Goal: Check status: Check status

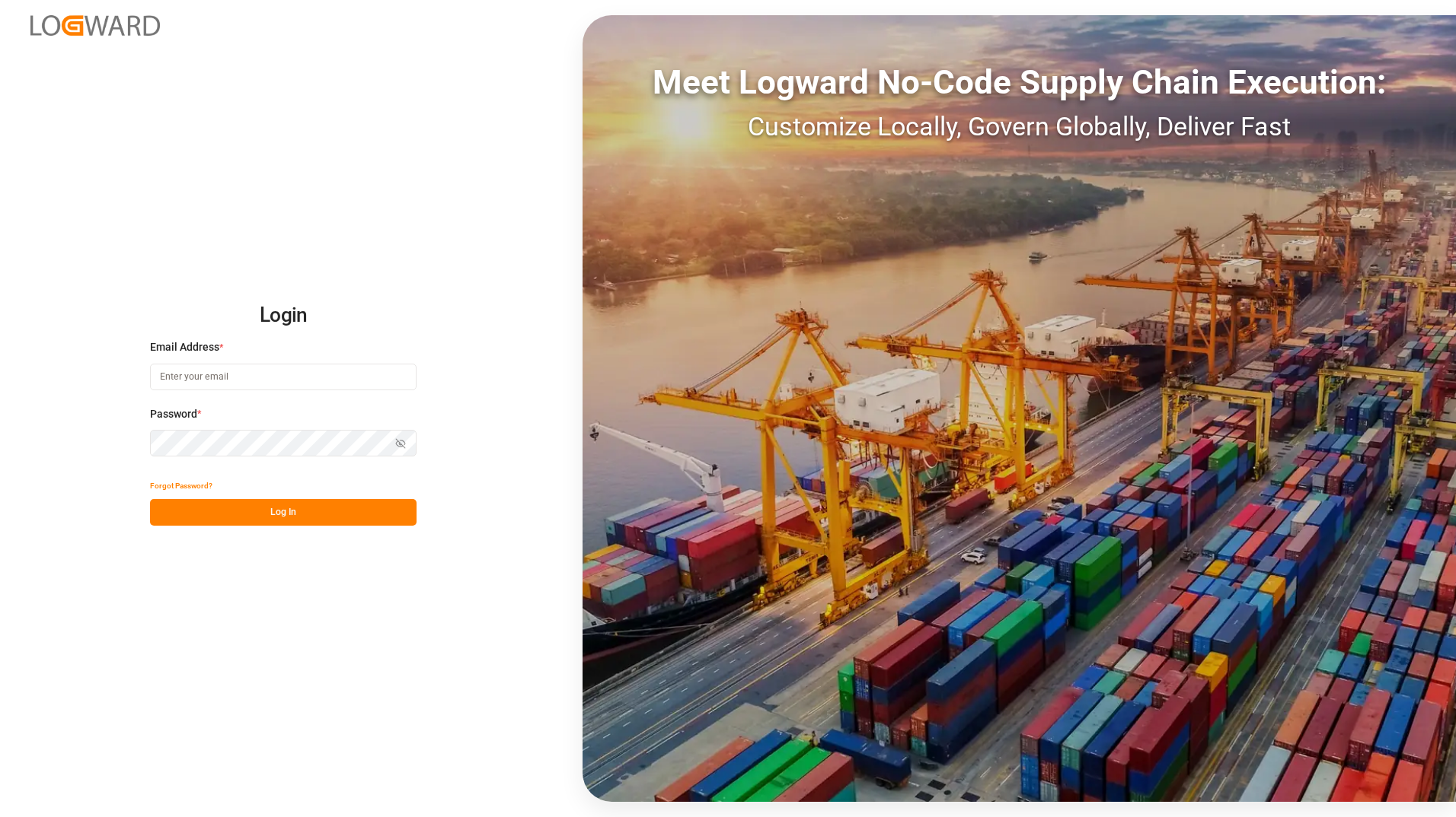
type input "[PERSON_NAME][EMAIL_ADDRESS][PERSON_NAME][DOMAIN_NAME]"
click at [286, 511] on button "Log In" at bounding box center [283, 512] width 267 height 27
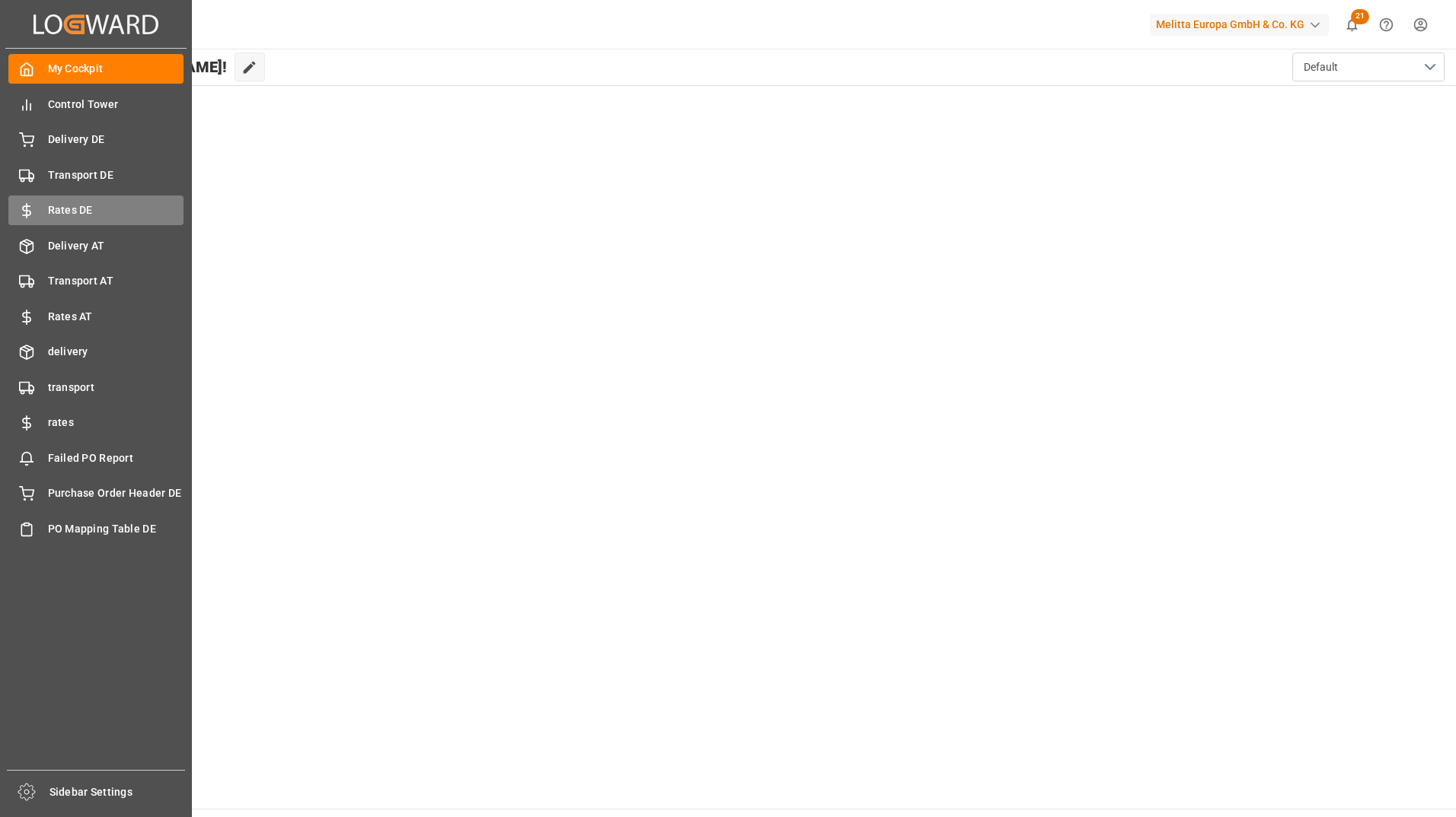
click at [58, 207] on span "Rates DE" at bounding box center [117, 210] width 137 height 16
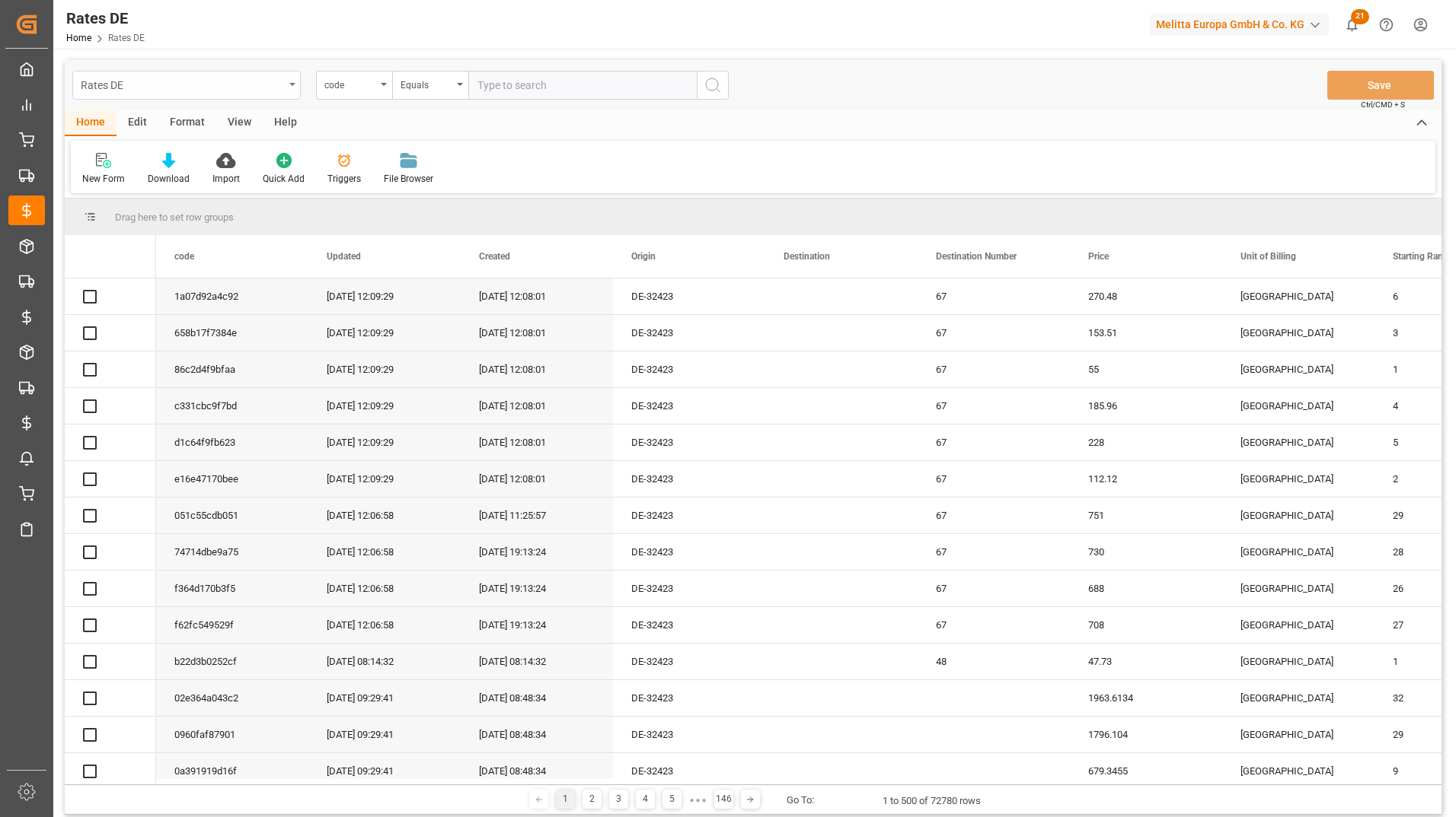
click at [263, 90] on div "Rates DE" at bounding box center [182, 84] width 203 height 19
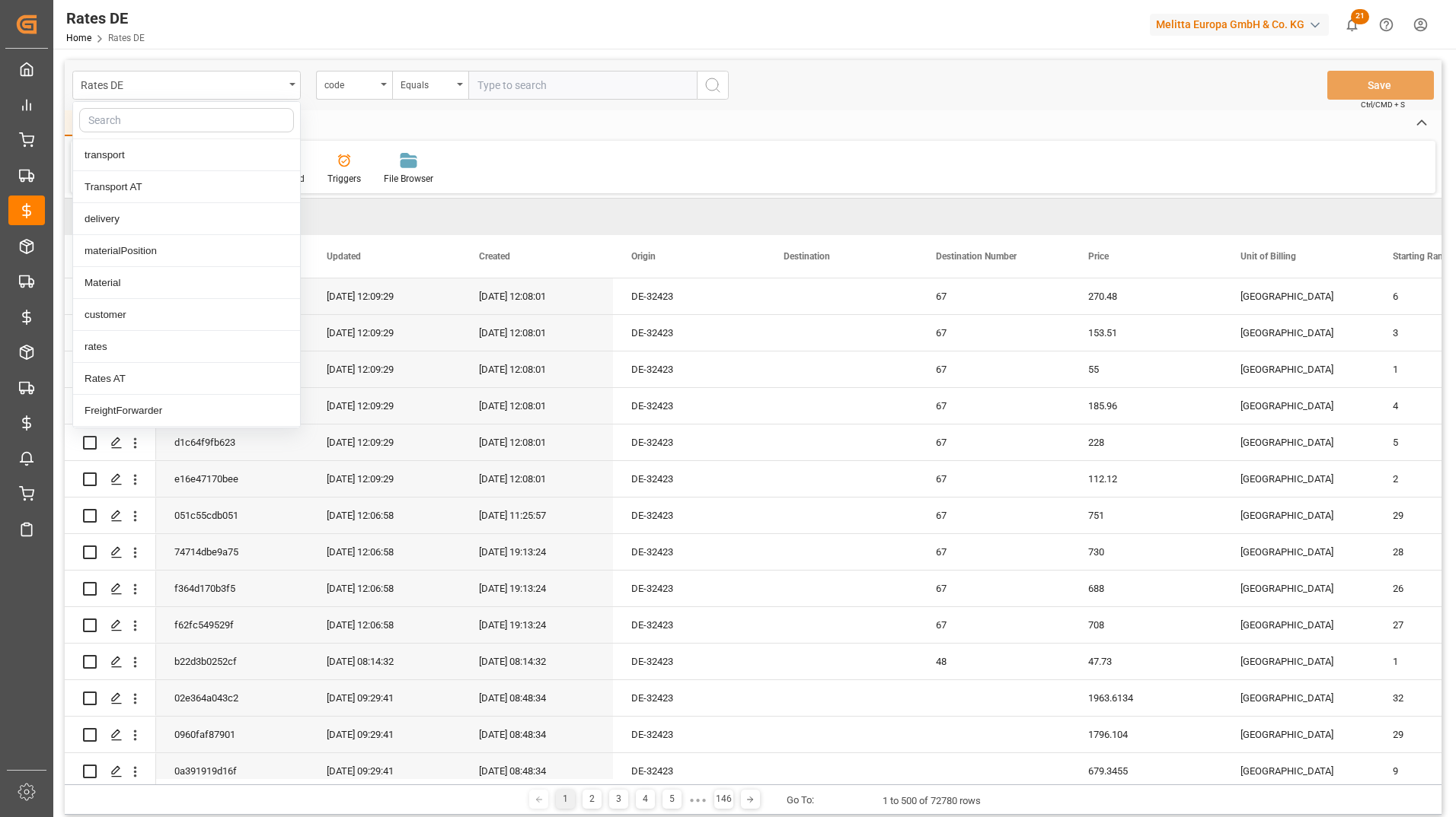
click at [196, 121] on input "text" at bounding box center [186, 121] width 215 height 25
type input "transport"
click at [156, 415] on div "Transport Status DE" at bounding box center [186, 411] width 227 height 32
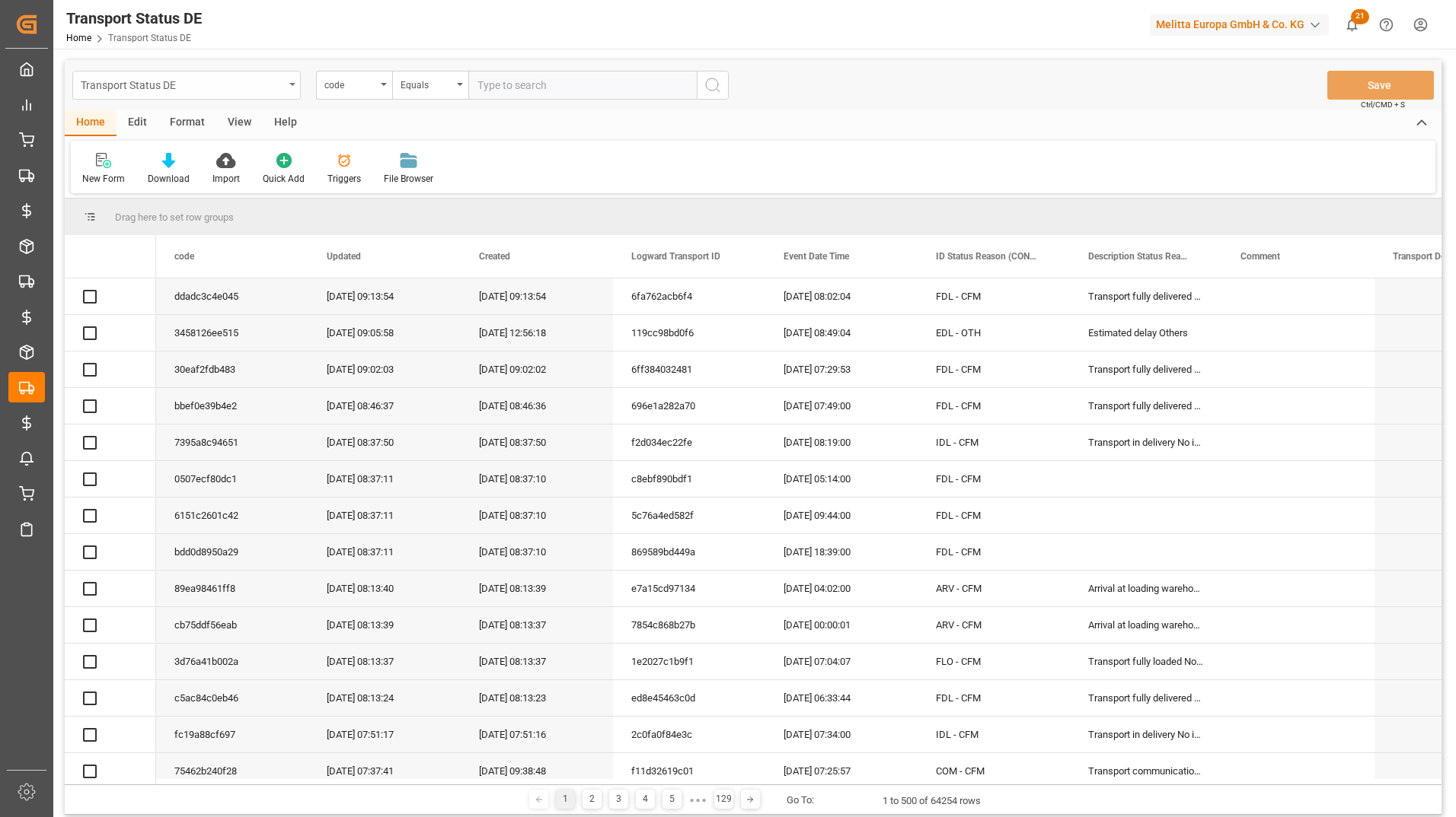
click at [224, 90] on div "Transport Status DE" at bounding box center [182, 84] width 203 height 19
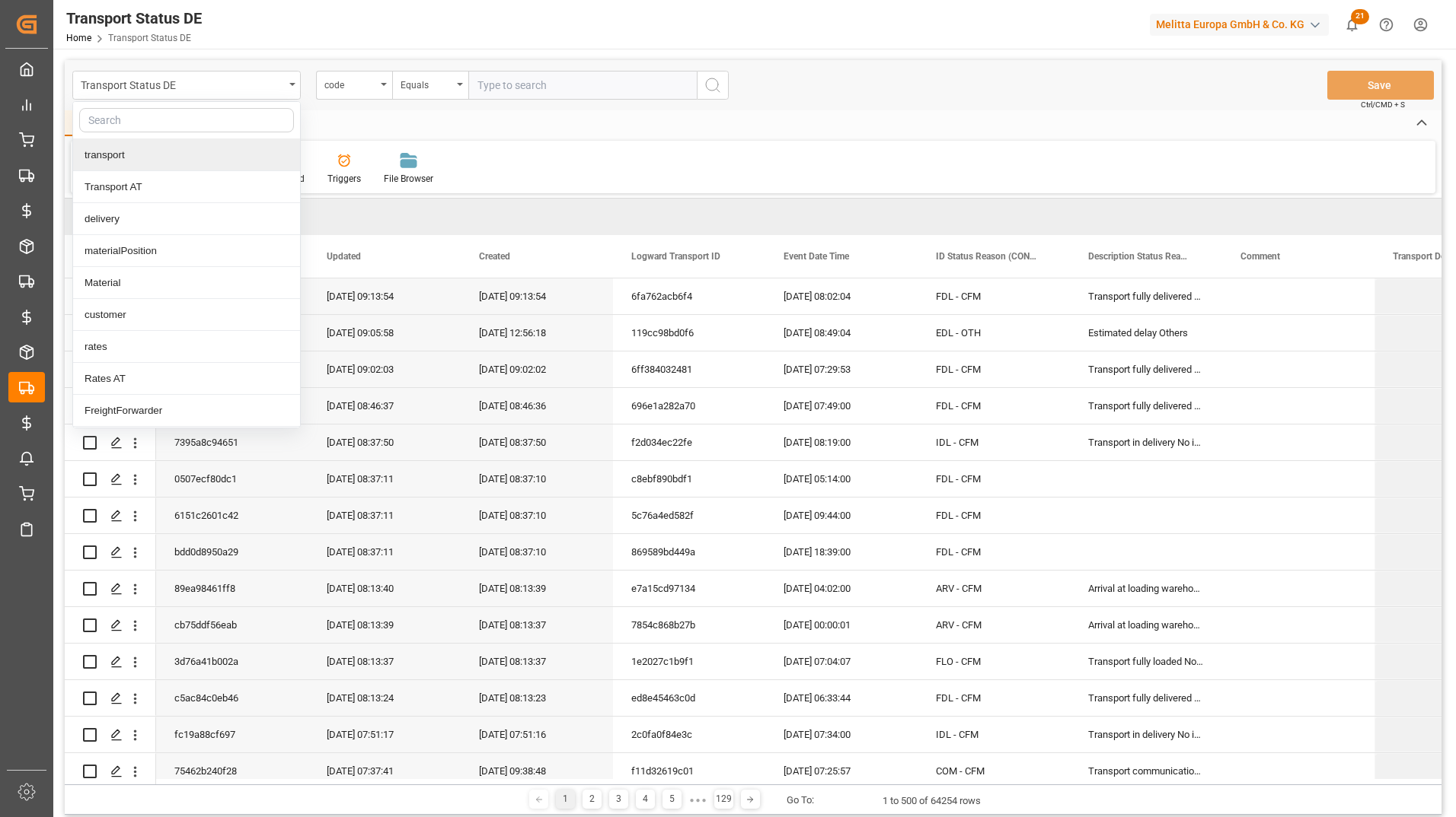
click at [165, 123] on input "text" at bounding box center [186, 121] width 215 height 25
type input "stat"
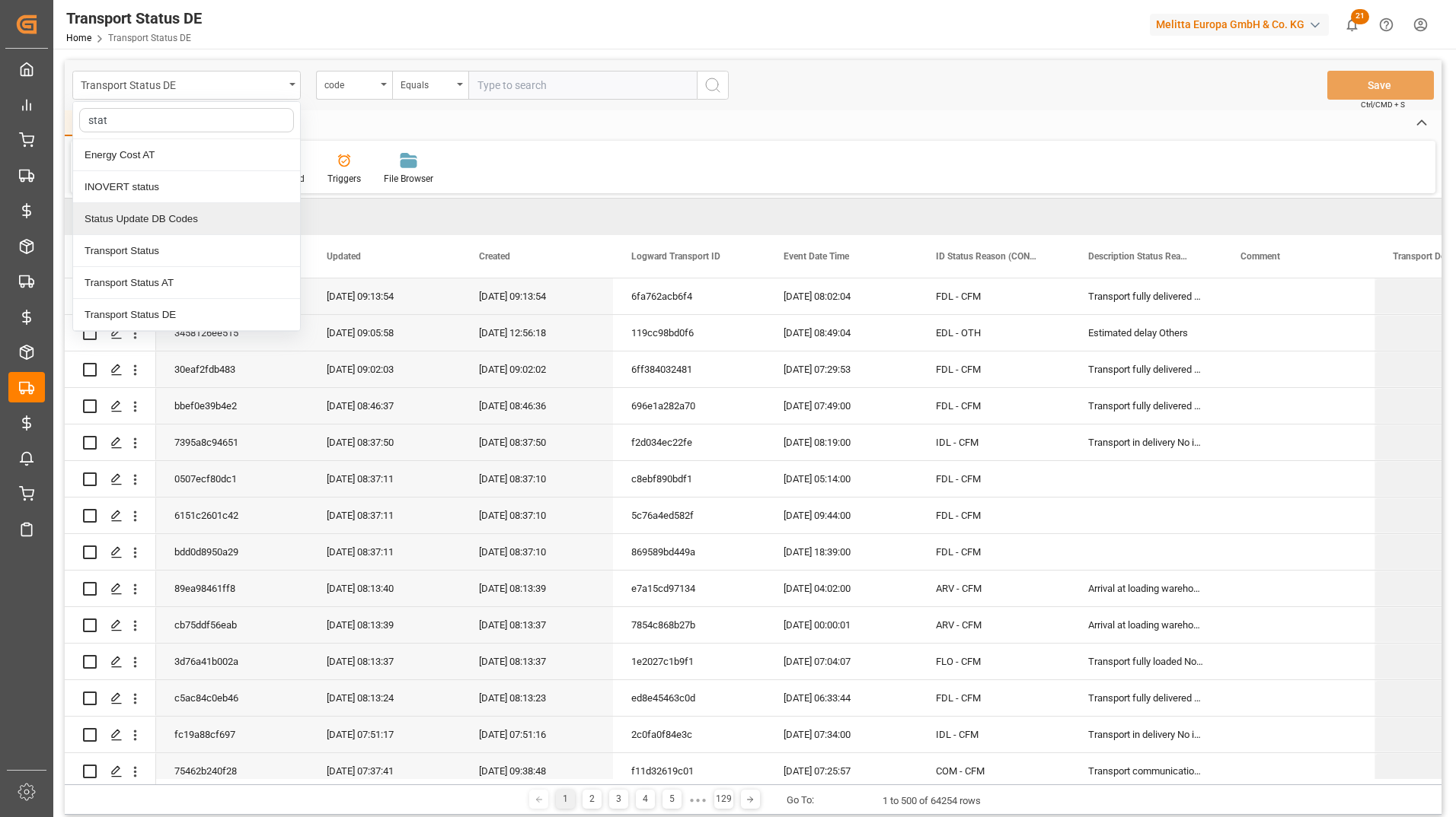
click at [160, 215] on div "Status Update DB Codes" at bounding box center [186, 219] width 227 height 32
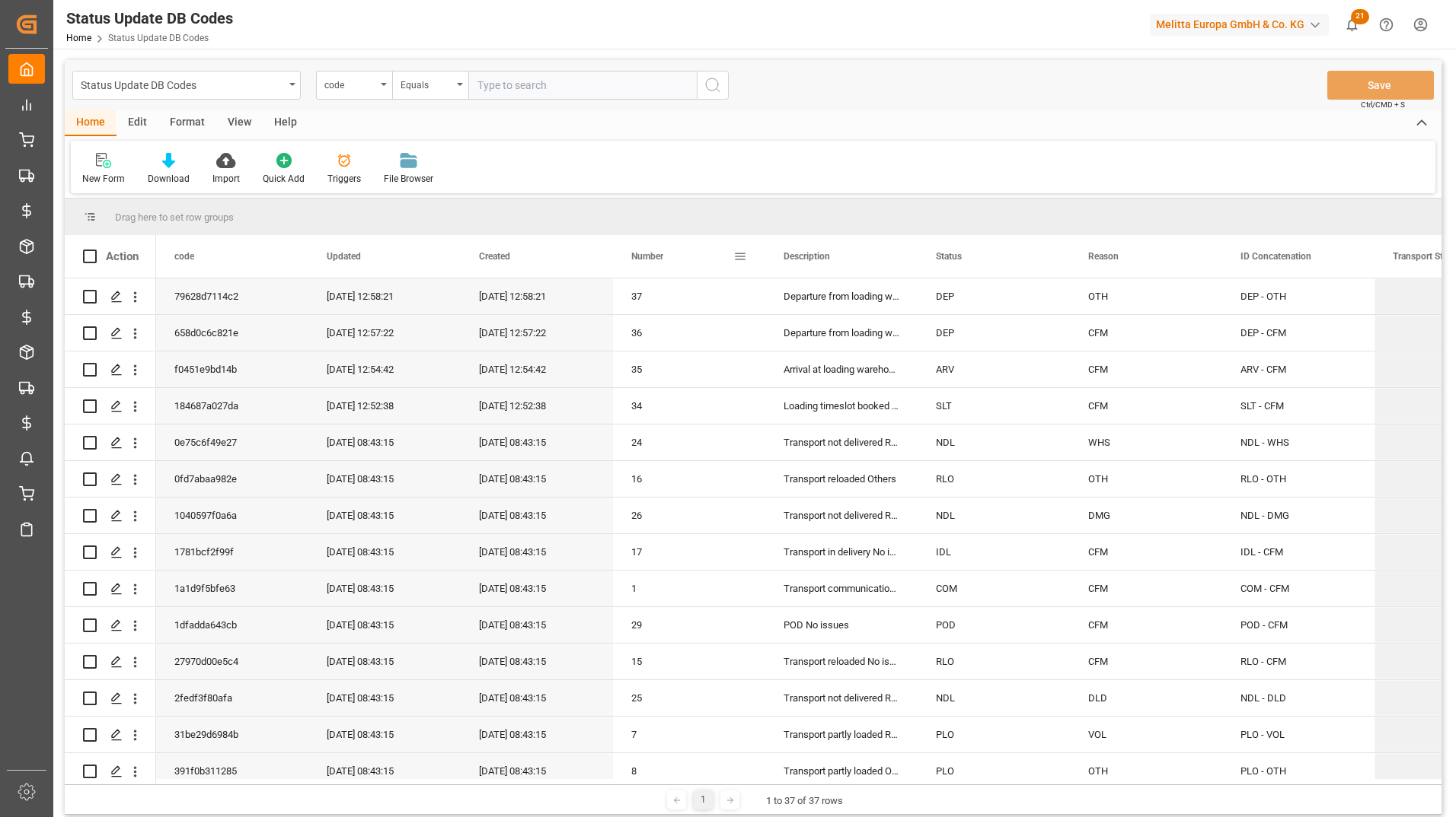
click at [695, 262] on div "Number" at bounding box center [681, 256] width 102 height 43
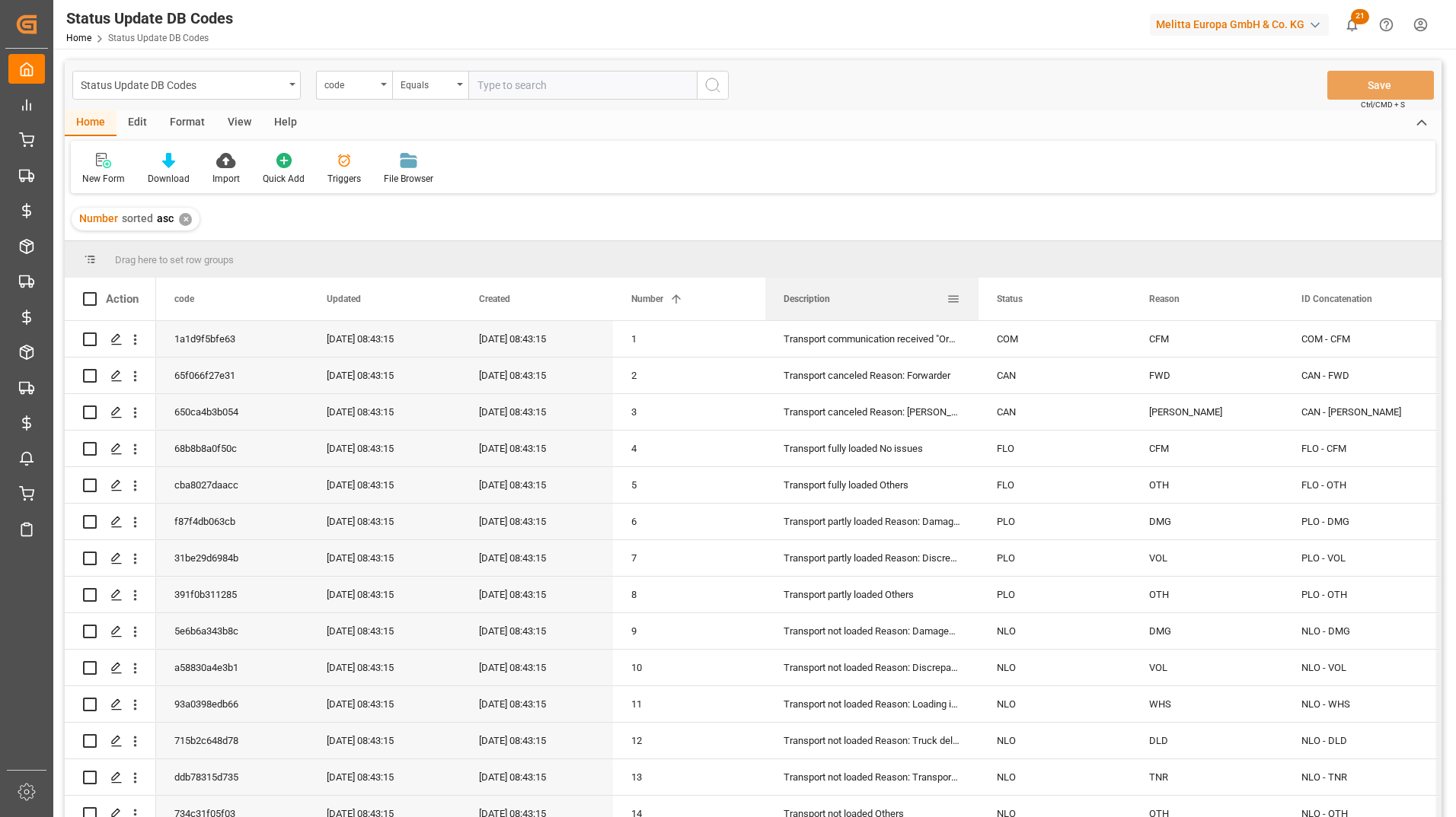
drag, startPoint x: 916, startPoint y: 294, endPoint x: 977, endPoint y: 293, distance: 61.0
click at [977, 293] on div at bounding box center [979, 299] width 6 height 43
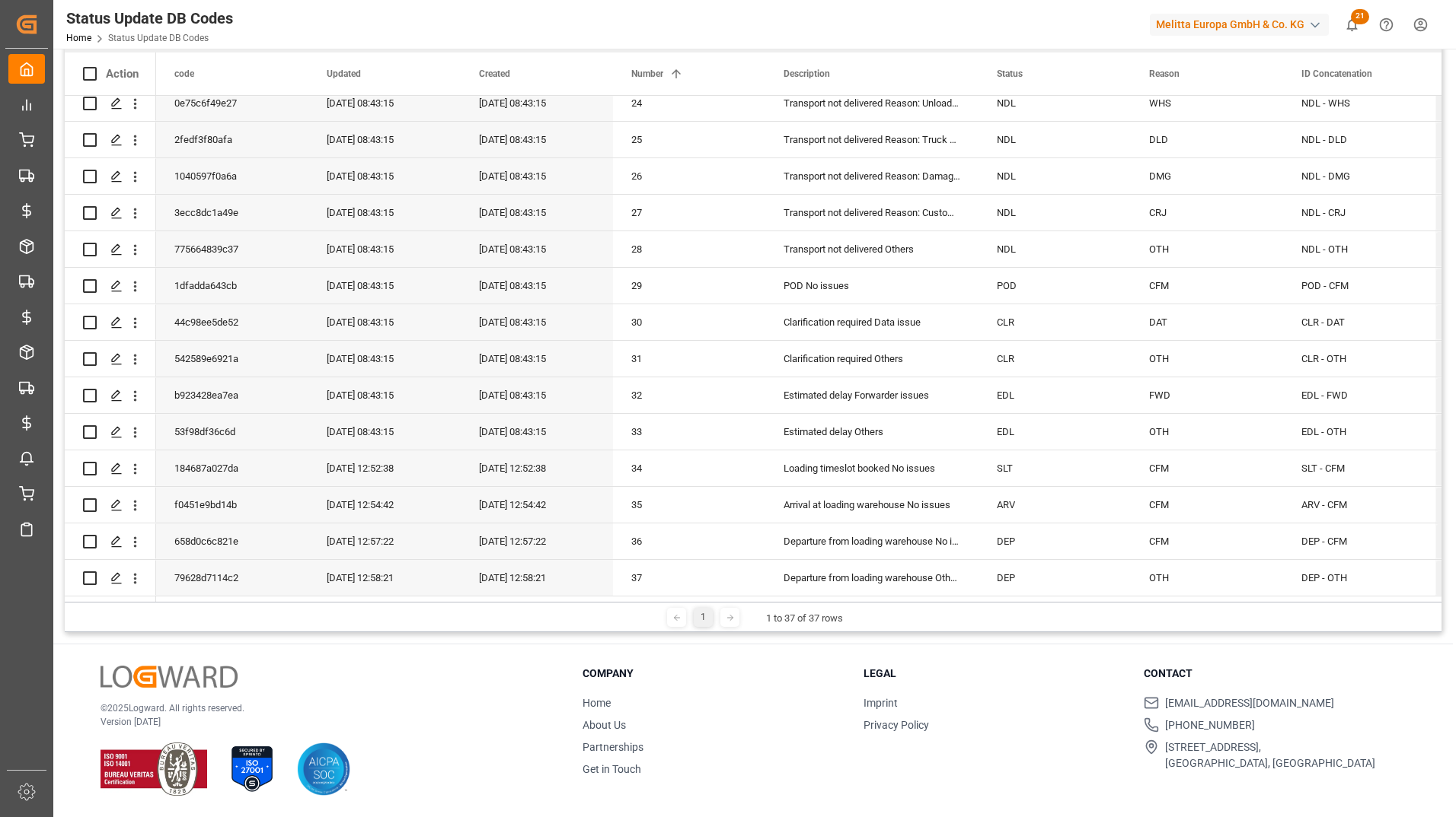
scroll to position [149, 0]
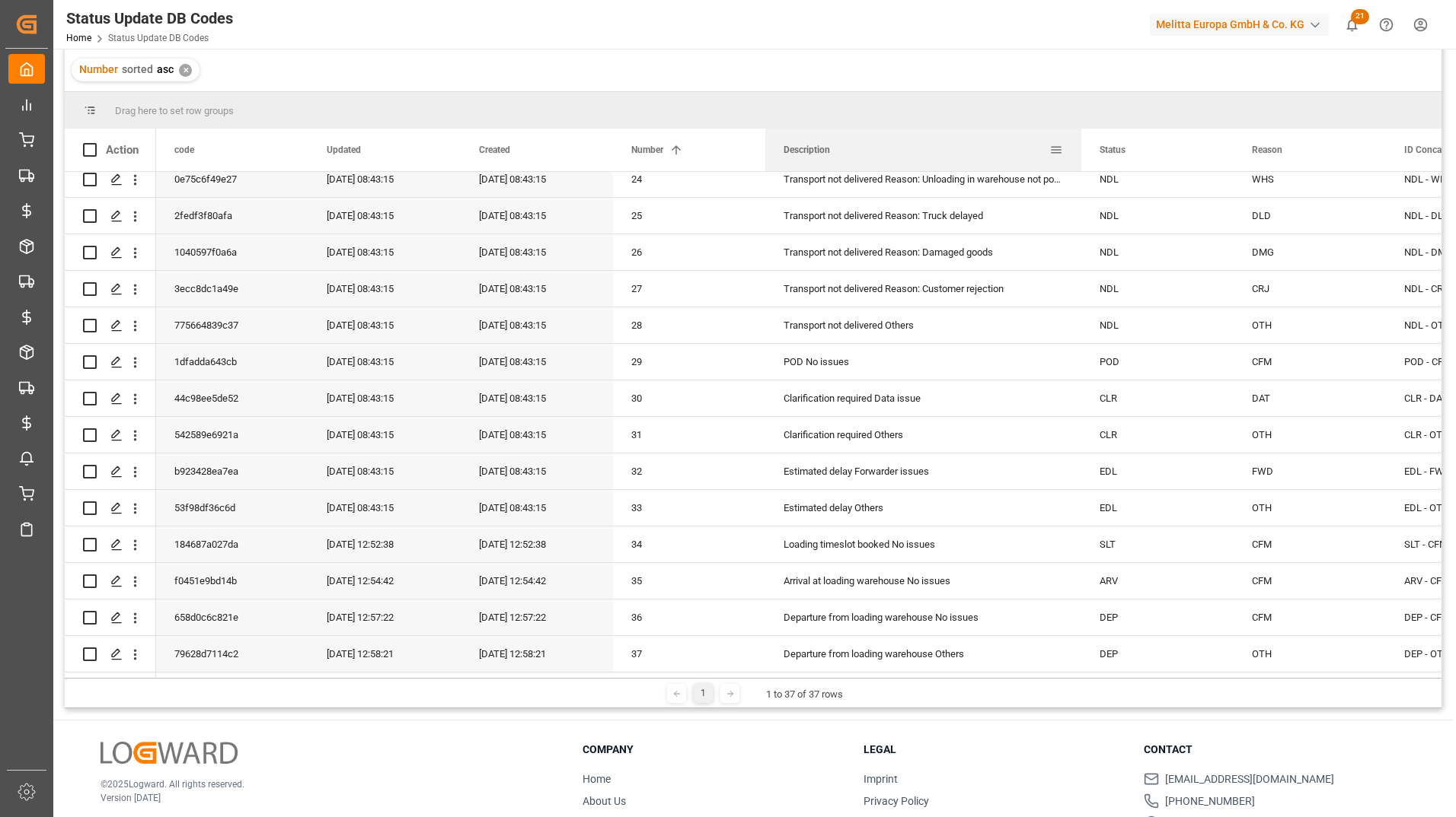
drag, startPoint x: 978, startPoint y: 152, endPoint x: 1085, endPoint y: 144, distance: 107.3
click at [1083, 145] on div at bounding box center [1081, 150] width 6 height 43
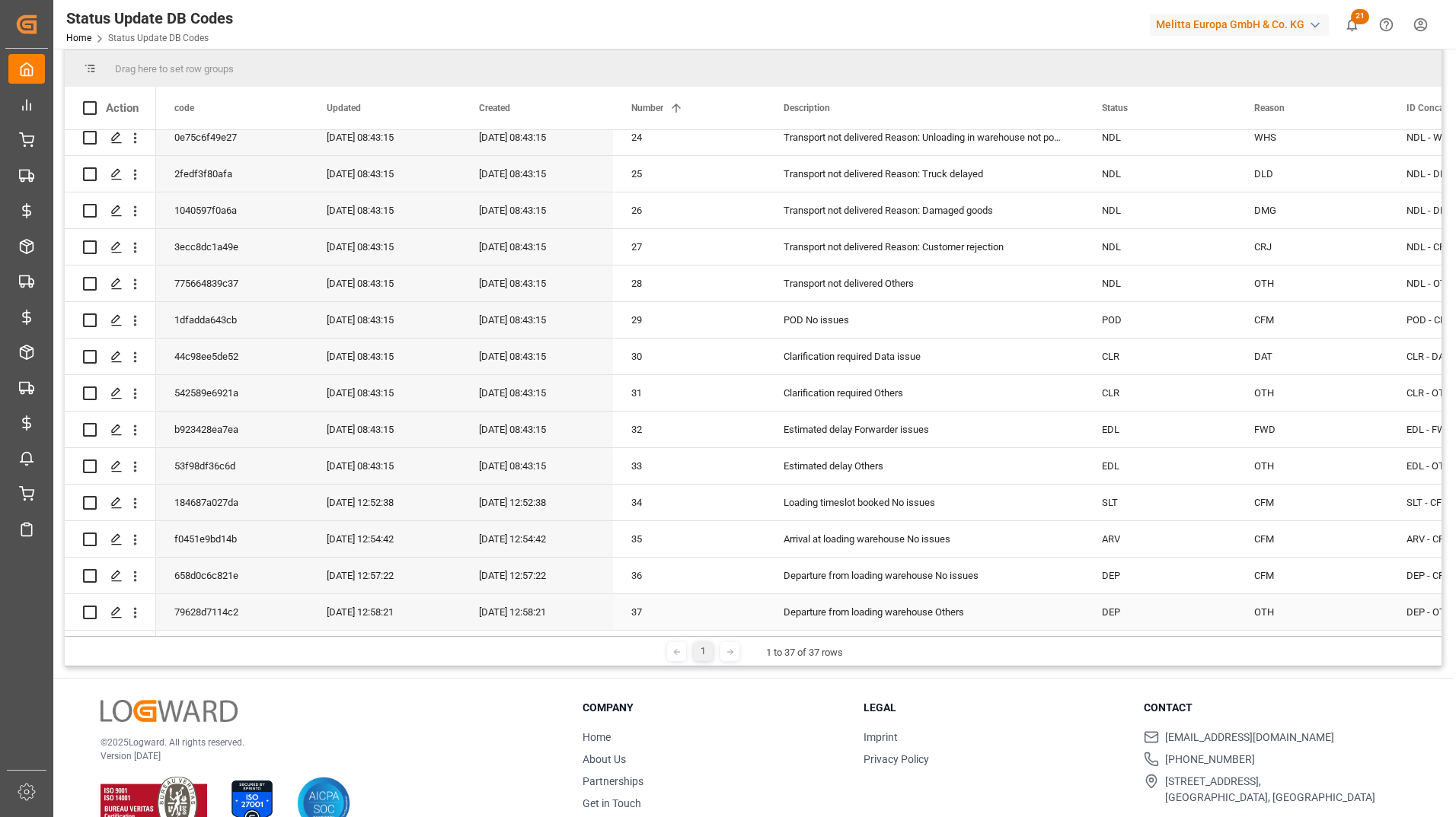
scroll to position [225, 0]
